Goal: Information Seeking & Learning: Learn about a topic

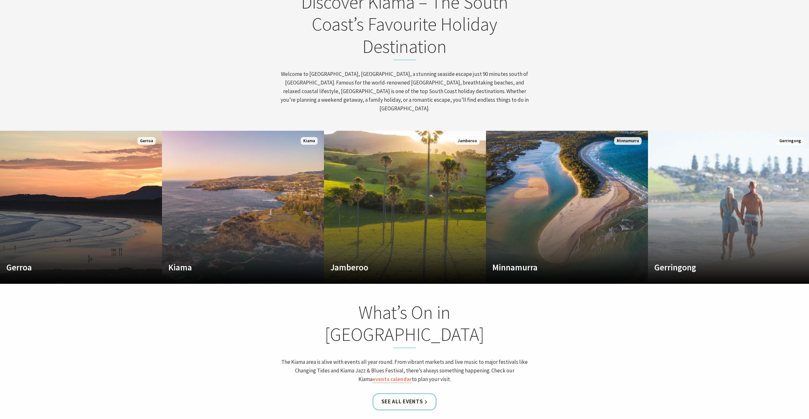
scroll to position [109, 814]
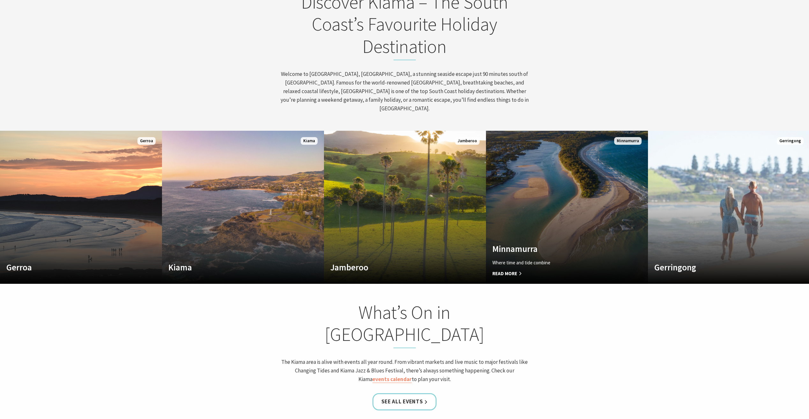
click at [536, 259] on p "Where time and tide combine" at bounding box center [554, 263] width 125 height 8
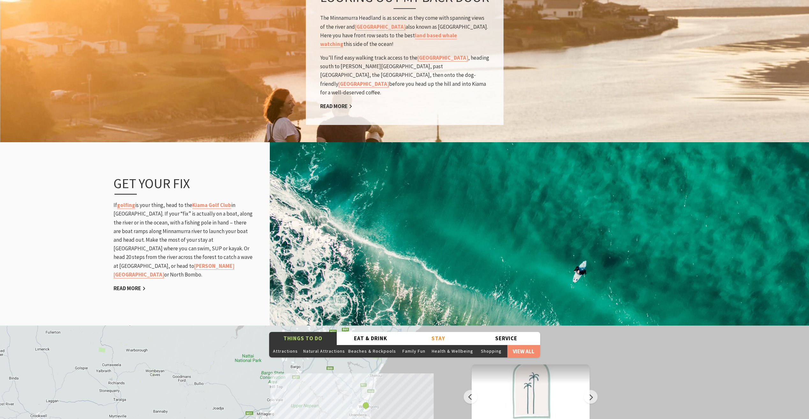
scroll to position [988, 0]
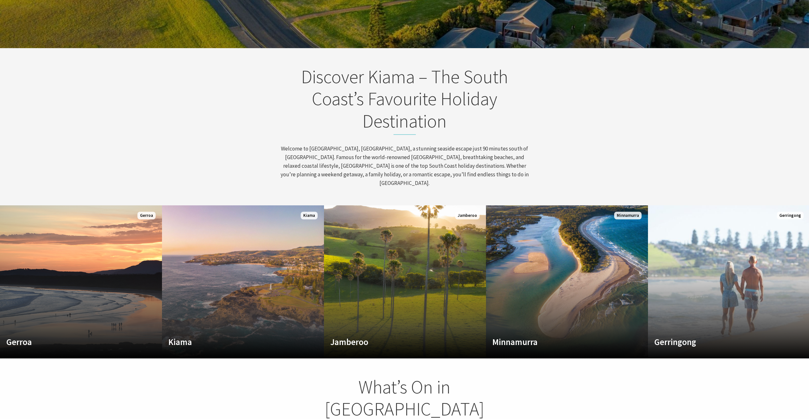
scroll to position [288, 0]
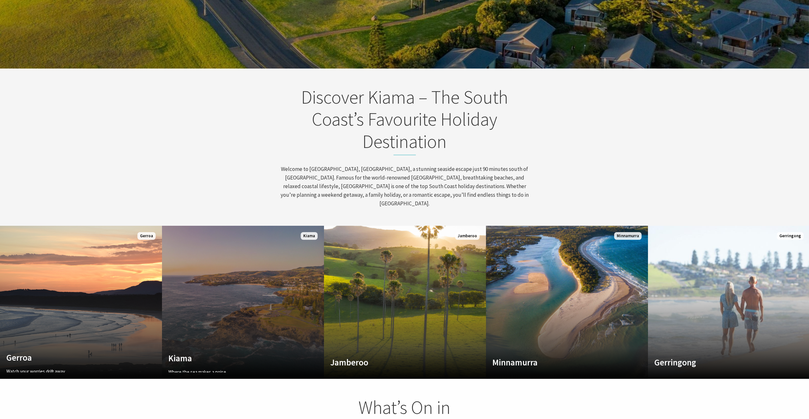
click at [260, 310] on link "Custom Image Used Kiama Where the sea makes a noise Read More Kiama" at bounding box center [243, 302] width 162 height 153
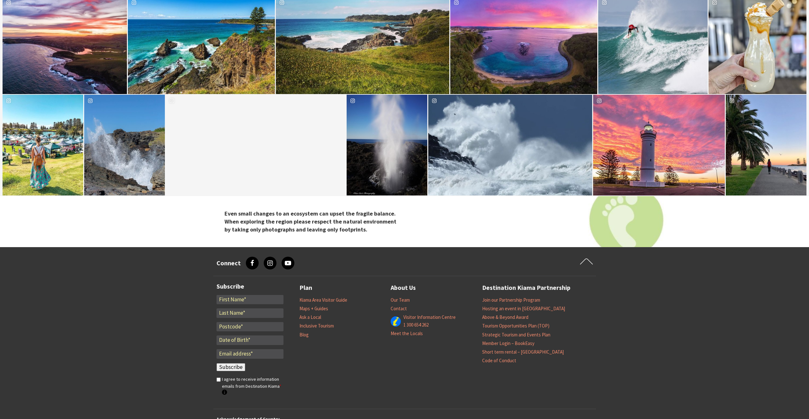
scroll to position [2232, 0]
